Goal: Task Accomplishment & Management: Use online tool/utility

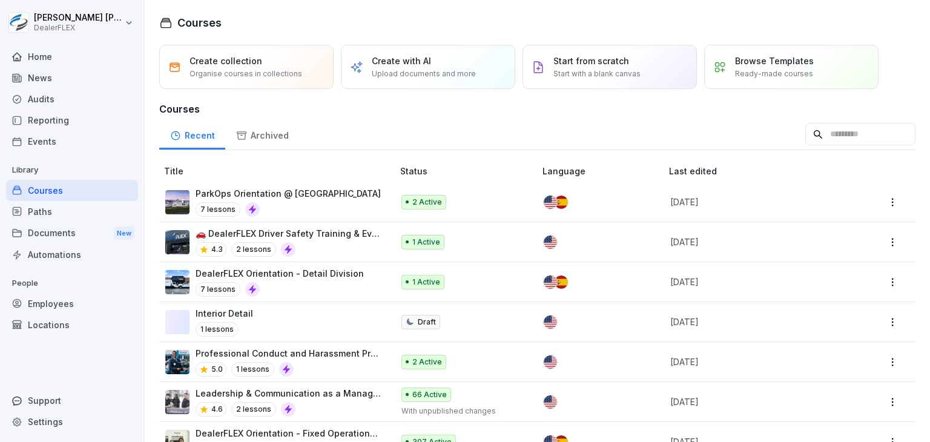
scroll to position [7, 0]
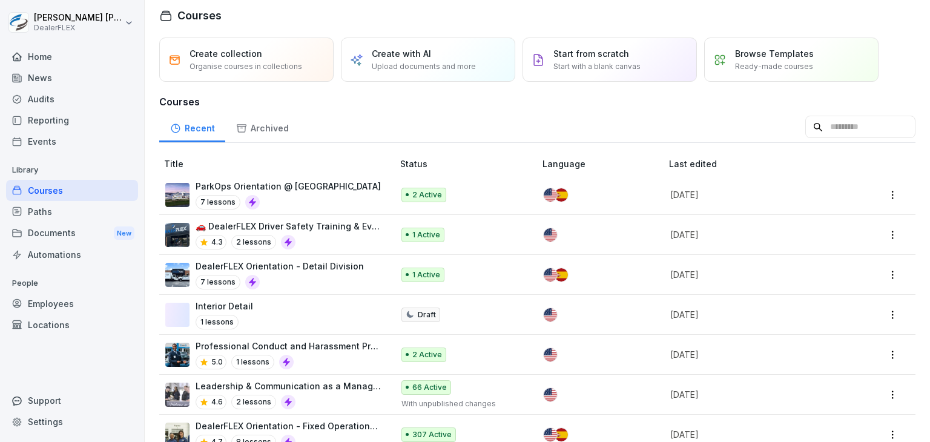
click at [557, 12] on div "Courses" at bounding box center [537, 15] width 756 height 16
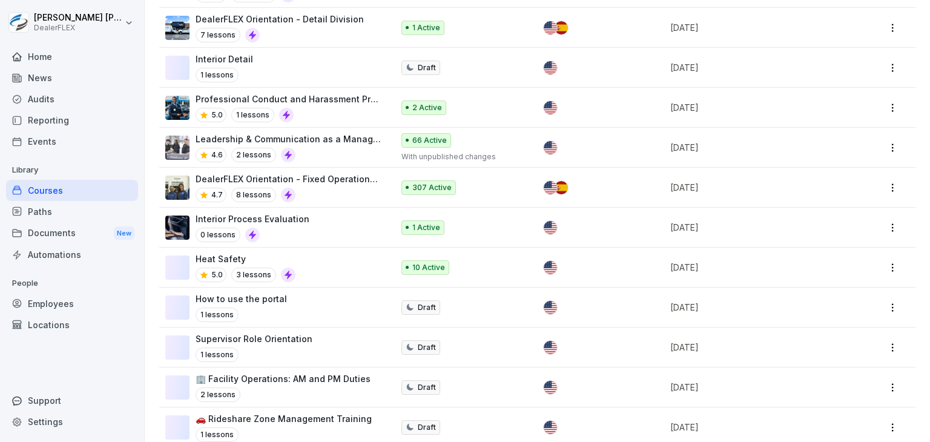
scroll to position [254, 0]
click at [315, 184] on div "DealerFLEX Orientation - Fixed Operations Division 4.7 8 lessons" at bounding box center [288, 188] width 185 height 30
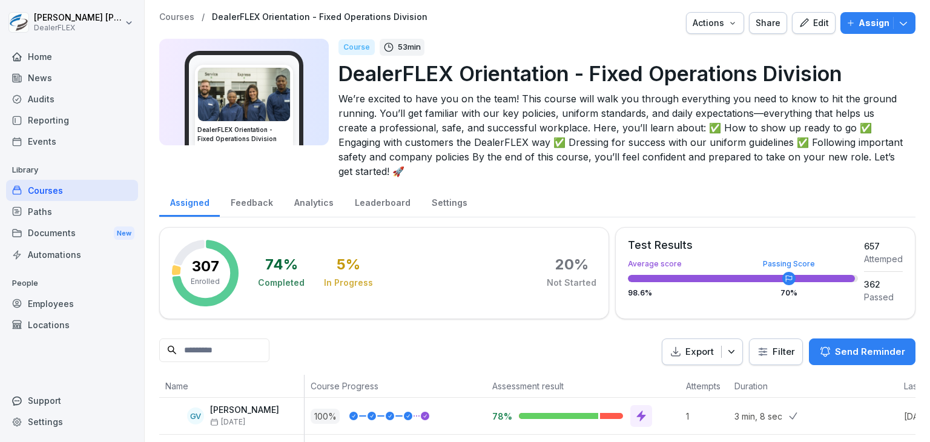
click at [725, 355] on icon "button" at bounding box center [731, 352] width 12 height 12
click at [692, 400] on p "Export as CSV file" at bounding box center [690, 398] width 72 height 11
